Goal: Task Accomplishment & Management: Use online tool/utility

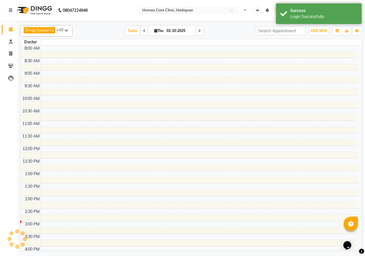
select select "en"
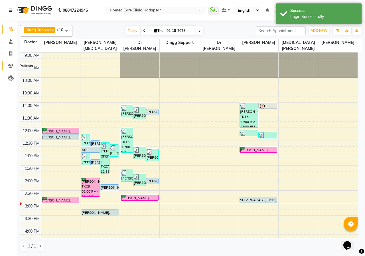
click at [6, 67] on span at bounding box center [11, 66] width 10 height 7
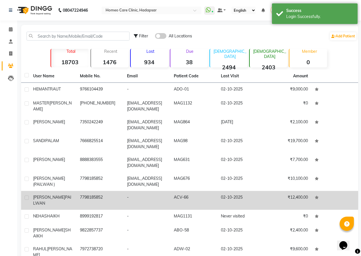
scroll to position [21, 0]
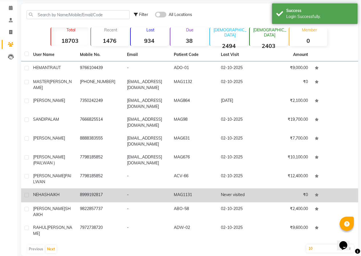
click at [78, 194] on td "8999192817" at bounding box center [99, 195] width 47 height 14
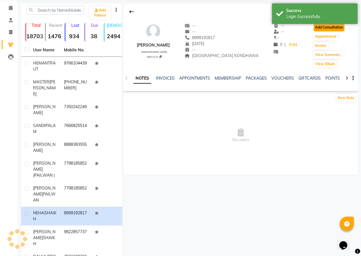
click at [324, 27] on button "Add Consultation" at bounding box center [329, 27] width 31 height 8
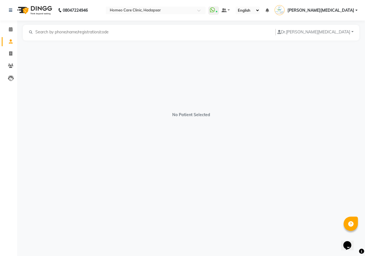
select select "[DEMOGRAPHIC_DATA]"
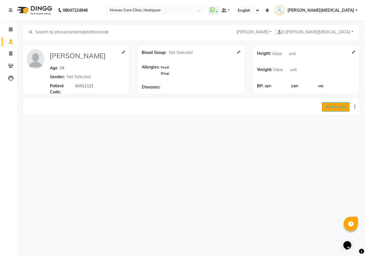
click at [338, 107] on button "New Visit" at bounding box center [336, 106] width 28 height 9
select select "900"
select select "inPerson"
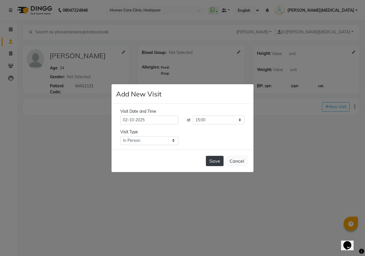
click at [216, 159] on button "Save" at bounding box center [215, 161] width 18 height 10
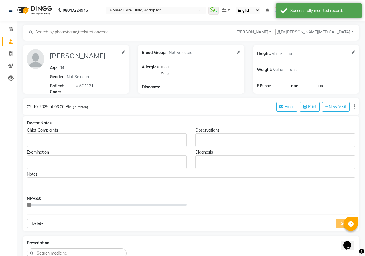
type input "[PERSON_NAME]"
type input "34"
select select "[DEMOGRAPHIC_DATA]"
type input "MAG1131"
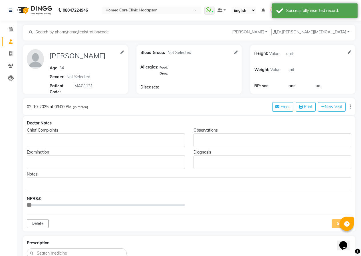
click at [38, 136] on div "Rich Text Editor, main" at bounding box center [106, 140] width 158 height 14
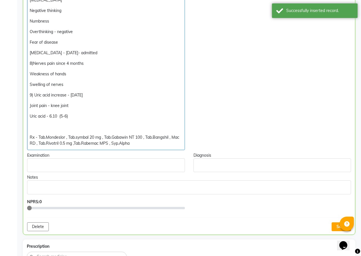
scroll to position [583, 0]
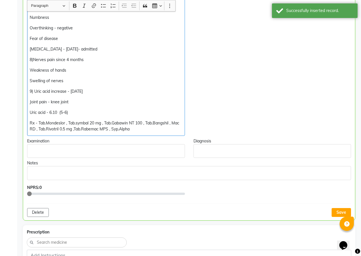
click at [146, 122] on p "Rx - Tab.Mondeslor , Tab.symbal 20 mg , Tab.Gabawin NT 100 , Tab.Bangshil , Mac…" at bounding box center [106, 126] width 152 height 12
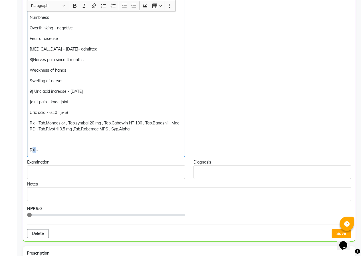
drag, startPoint x: 33, startPoint y: 144, endPoint x: 36, endPoint y: 144, distance: 2.9
click at [36, 147] on p "RX -" at bounding box center [106, 150] width 152 height 6
click at [68, 147] on p "RX-" at bounding box center [106, 150] width 152 height 6
click at [82, 147] on p "RX- 200---H2M4Q8---500/- + 2400/- = 2900/-" at bounding box center [106, 150] width 152 height 6
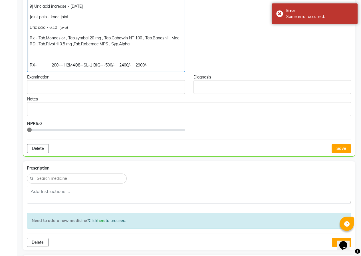
scroll to position [669, 0]
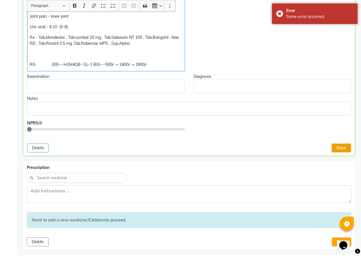
click at [346, 144] on button "Save" at bounding box center [341, 148] width 19 height 9
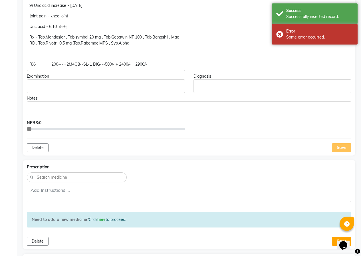
click at [338, 143] on div "Save" at bounding box center [341, 147] width 19 height 9
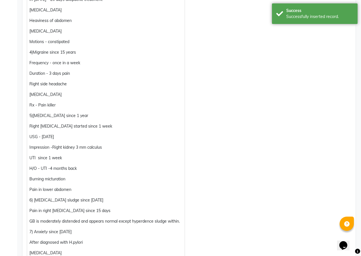
scroll to position [183, 0]
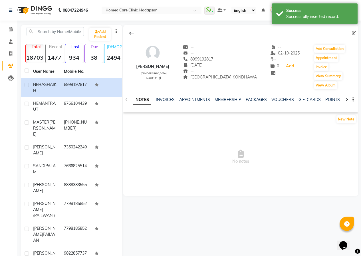
click at [347, 98] on icon at bounding box center [347, 100] width 3 height 4
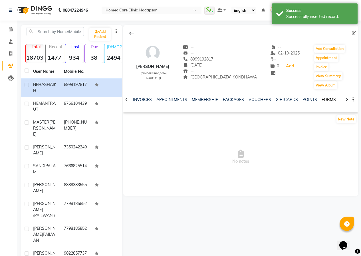
click at [331, 101] on link "FORMS" at bounding box center [329, 99] width 14 height 5
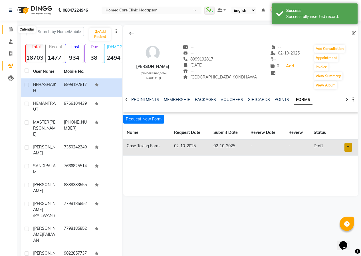
click at [12, 28] on icon at bounding box center [11, 29] width 4 height 4
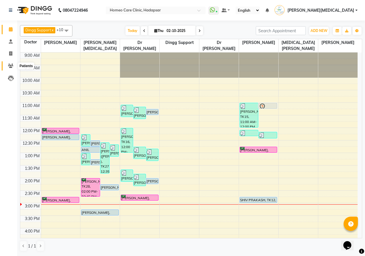
click at [11, 65] on icon at bounding box center [10, 66] width 5 height 4
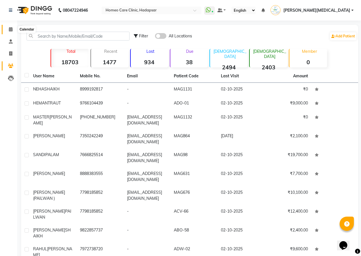
click at [11, 29] on icon at bounding box center [11, 29] width 4 height 4
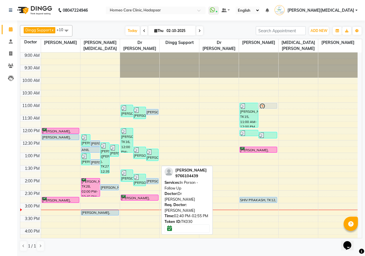
click at [132, 197] on div "[PERSON_NAME], TK30, 02:40 PM-02:55 PM, In Person - Follow Up" at bounding box center [139, 197] width 37 height 5
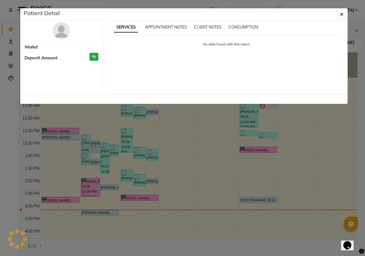
select select "6"
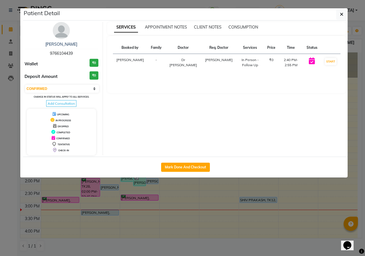
click at [63, 31] on img at bounding box center [61, 30] width 17 height 17
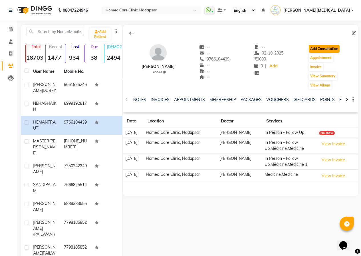
click at [326, 47] on button "Add Consultation" at bounding box center [324, 49] width 31 height 8
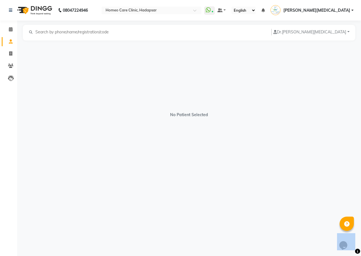
click at [326, 47] on div "No Patient Selected" at bounding box center [189, 112] width 332 height 143
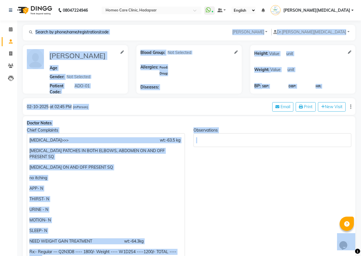
click at [252, 194] on div "Observations" at bounding box center [272, 195] width 167 height 137
click at [254, 195] on div "Observations" at bounding box center [272, 195] width 167 height 137
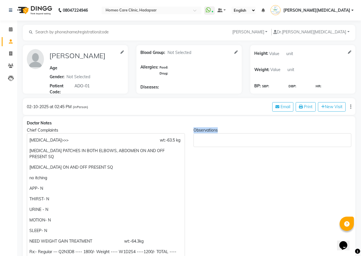
click at [255, 194] on div "Observations" at bounding box center [272, 195] width 167 height 137
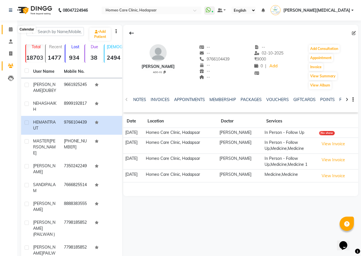
click at [12, 28] on icon at bounding box center [11, 29] width 4 height 4
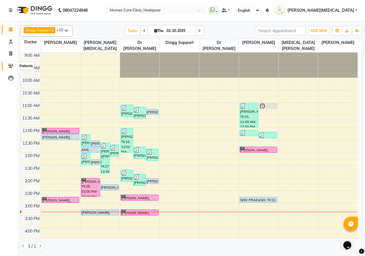
click at [9, 64] on icon at bounding box center [10, 66] width 5 height 4
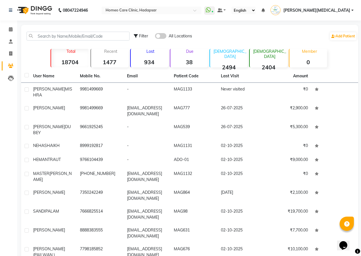
click at [344, 8] on span "[PERSON_NAME][MEDICAL_DATA]" at bounding box center [316, 10] width 67 height 6
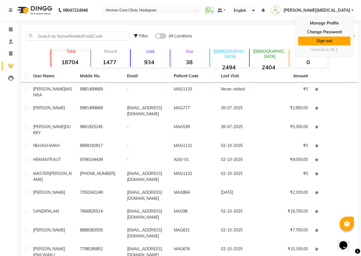
click at [329, 39] on link "Sign out" at bounding box center [324, 41] width 52 height 9
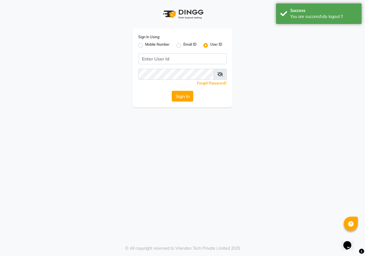
click at [144, 46] on div "Mobile Number" at bounding box center [153, 45] width 31 height 7
click at [139, 46] on div "Sign In Using: Mobile Number Email ID User ID Remember me Forgot Password? Sign…" at bounding box center [183, 67] width 100 height 79
click at [169, 55] on input "Username" at bounding box center [182, 58] width 88 height 11
click at [145, 43] on label "Mobile Number" at bounding box center [157, 45] width 25 height 7
click at [145, 43] on input "Mobile Number" at bounding box center [147, 44] width 4 height 4
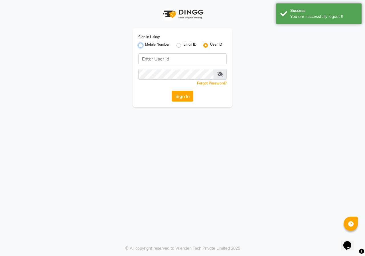
radio input "true"
radio input "false"
click at [145, 43] on label "Mobile Number" at bounding box center [157, 45] width 25 height 7
click at [145, 43] on input "Mobile Number" at bounding box center [147, 44] width 4 height 4
click at [195, 60] on input "Username" at bounding box center [192, 58] width 69 height 11
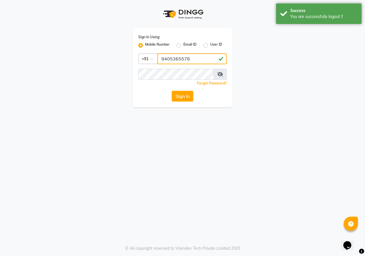
type input "9405365578"
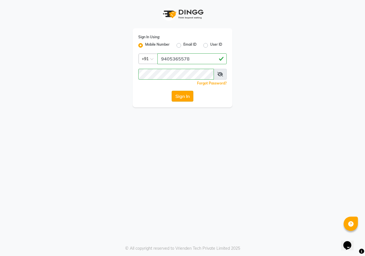
click at [183, 96] on button "Sign In" at bounding box center [183, 96] width 22 height 11
